Goal: Task Accomplishment & Management: Manage account settings

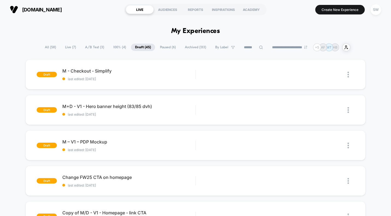
click at [167, 47] on span "Paused ( 6 )" at bounding box center [168, 47] width 24 height 7
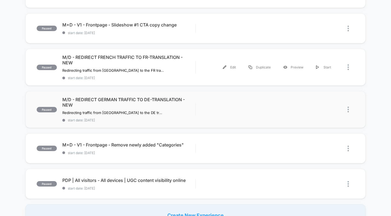
scroll to position [93, 0]
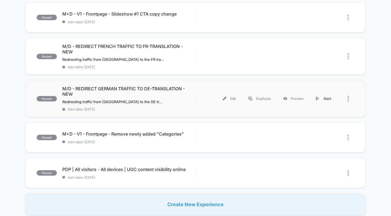
click at [322, 99] on div "Start" at bounding box center [324, 99] width 28 height 12
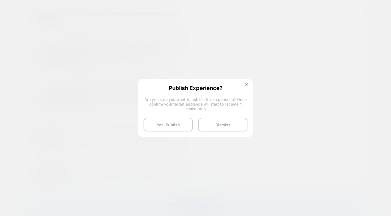
click at [161, 127] on button "Yes, Publish" at bounding box center [167, 125] width 49 height 14
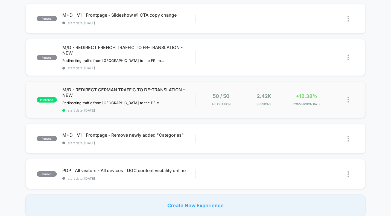
scroll to position [0, 0]
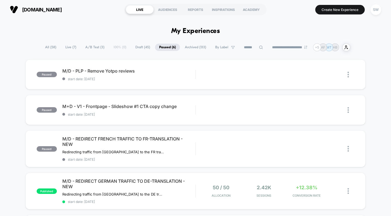
click at [86, 46] on span "A/B Test ( 3 )" at bounding box center [94, 47] width 27 height 7
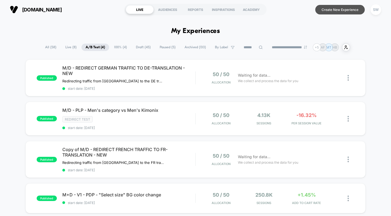
click at [341, 10] on button "Create New Experience" at bounding box center [339, 10] width 49 height 10
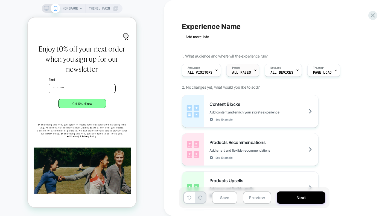
click at [239, 71] on span "ALL PAGES" at bounding box center [241, 73] width 19 height 4
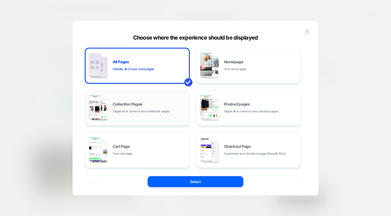
click at [142, 105] on span "Collection Pages" at bounding box center [128, 104] width 30 height 4
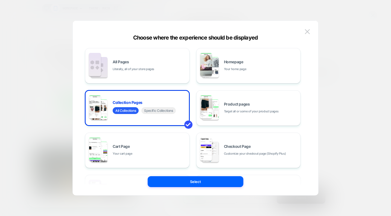
click at [224, 187] on button "Select" at bounding box center [196, 182] width 96 height 11
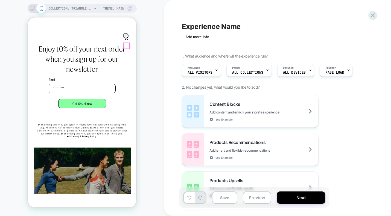
click at [127, 39] on circle "Close dialog" at bounding box center [127, 36] width 5 height 5
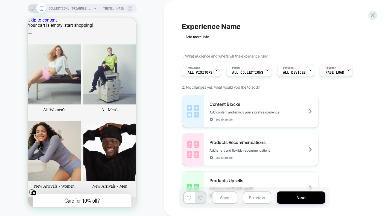
click at [334, 72] on span "Page Load" at bounding box center [334, 73] width 19 height 4
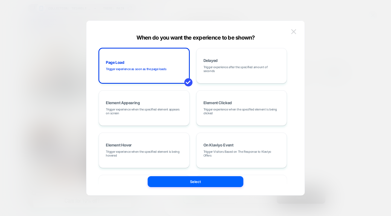
click at [293, 33] on img at bounding box center [293, 31] width 5 height 5
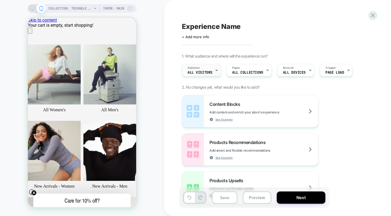
click at [197, 76] on div "Audience All Visitors" at bounding box center [200, 70] width 36 height 12
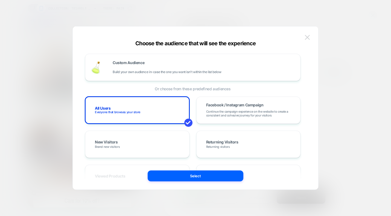
click at [308, 36] on img at bounding box center [307, 37] width 5 height 5
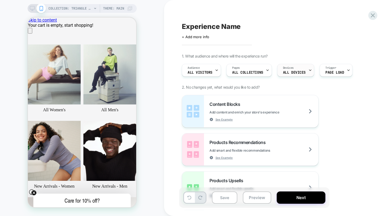
click at [298, 71] on span "ALL DEVICES" at bounding box center [294, 73] width 23 height 4
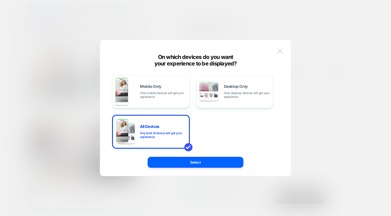
click at [279, 50] on img at bounding box center [279, 51] width 5 height 5
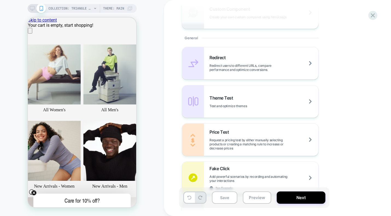
scroll to position [266, 0]
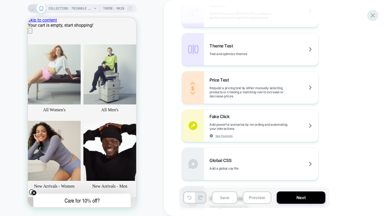
click at [373, 15] on icon at bounding box center [372, 15] width 7 height 7
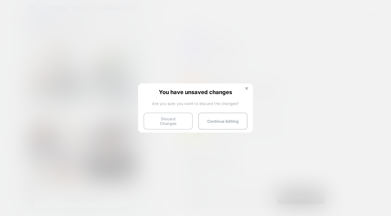
click at [178, 117] on button "Discard Changes" at bounding box center [167, 121] width 49 height 17
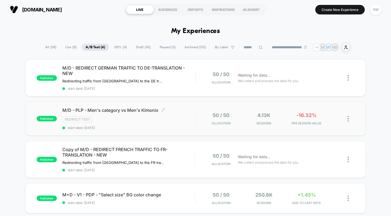
click at [180, 127] on span "start date: [DATE]" at bounding box center [128, 128] width 133 height 4
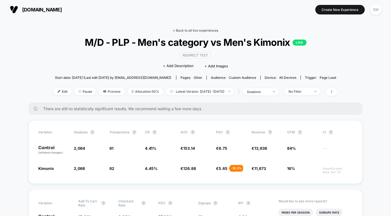
click at [193, 31] on link "< Back to all live experiences" at bounding box center [195, 30] width 45 height 4
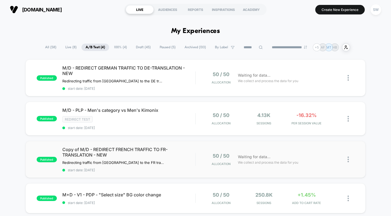
click at [347, 158] on img at bounding box center [347, 160] width 1 height 6
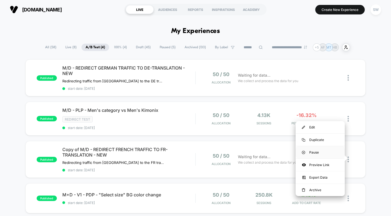
click at [316, 152] on div "Pause" at bounding box center [319, 152] width 49 height 12
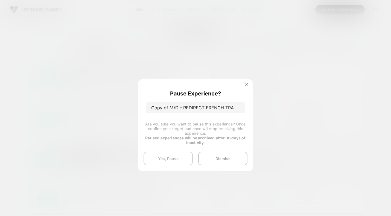
click at [178, 158] on button "Yes, Pause" at bounding box center [167, 159] width 49 height 14
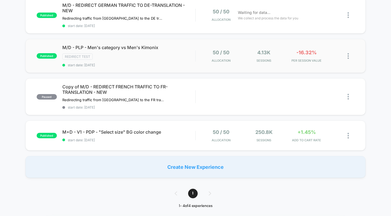
scroll to position [63, 0]
click at [187, 133] on span "M+D - V1 - PDP - "Select size" BG color change Click to edit experience details" at bounding box center [128, 131] width 133 height 5
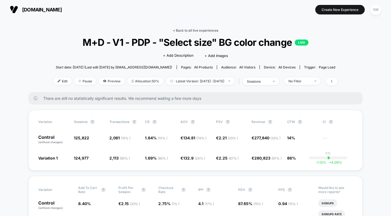
click at [184, 30] on link "< Back to all live experiences" at bounding box center [195, 30] width 45 height 4
